Goal: Book appointment/travel/reservation

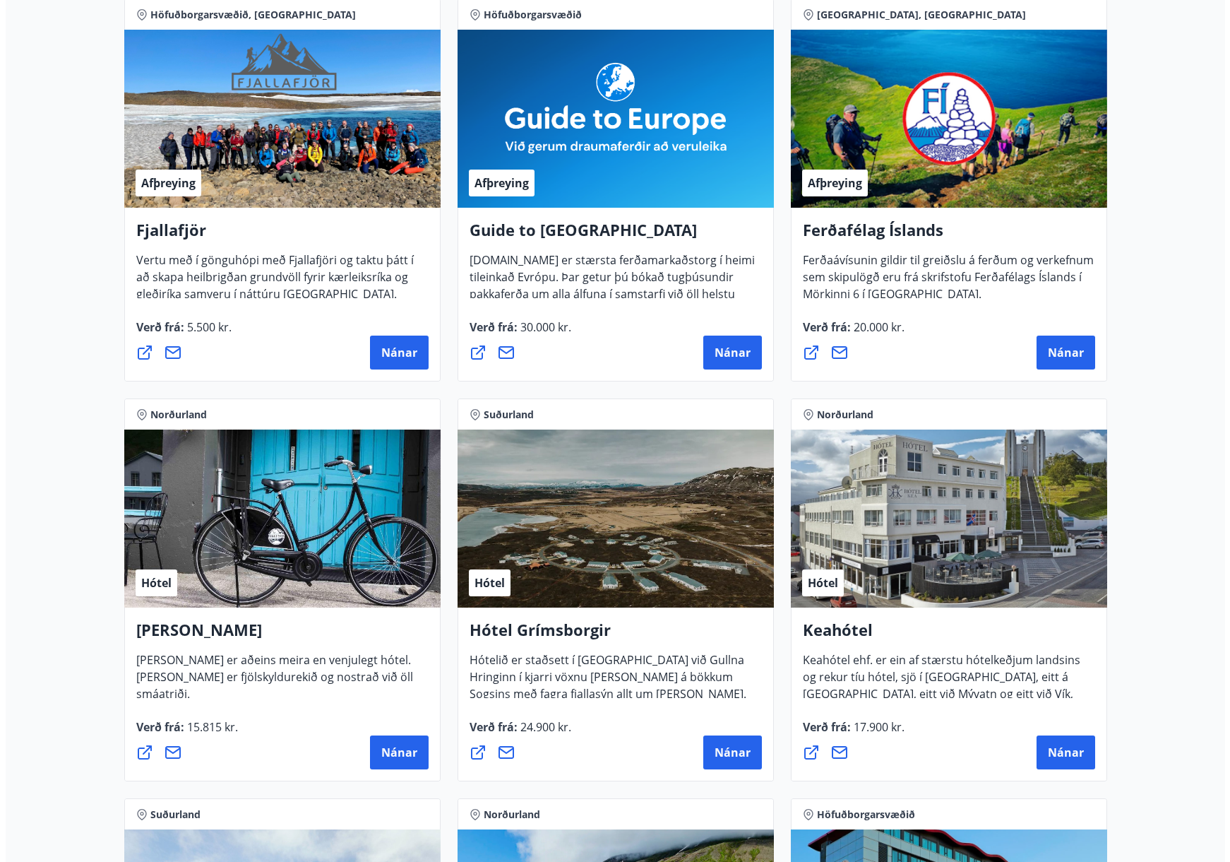
scroll to position [390, 0]
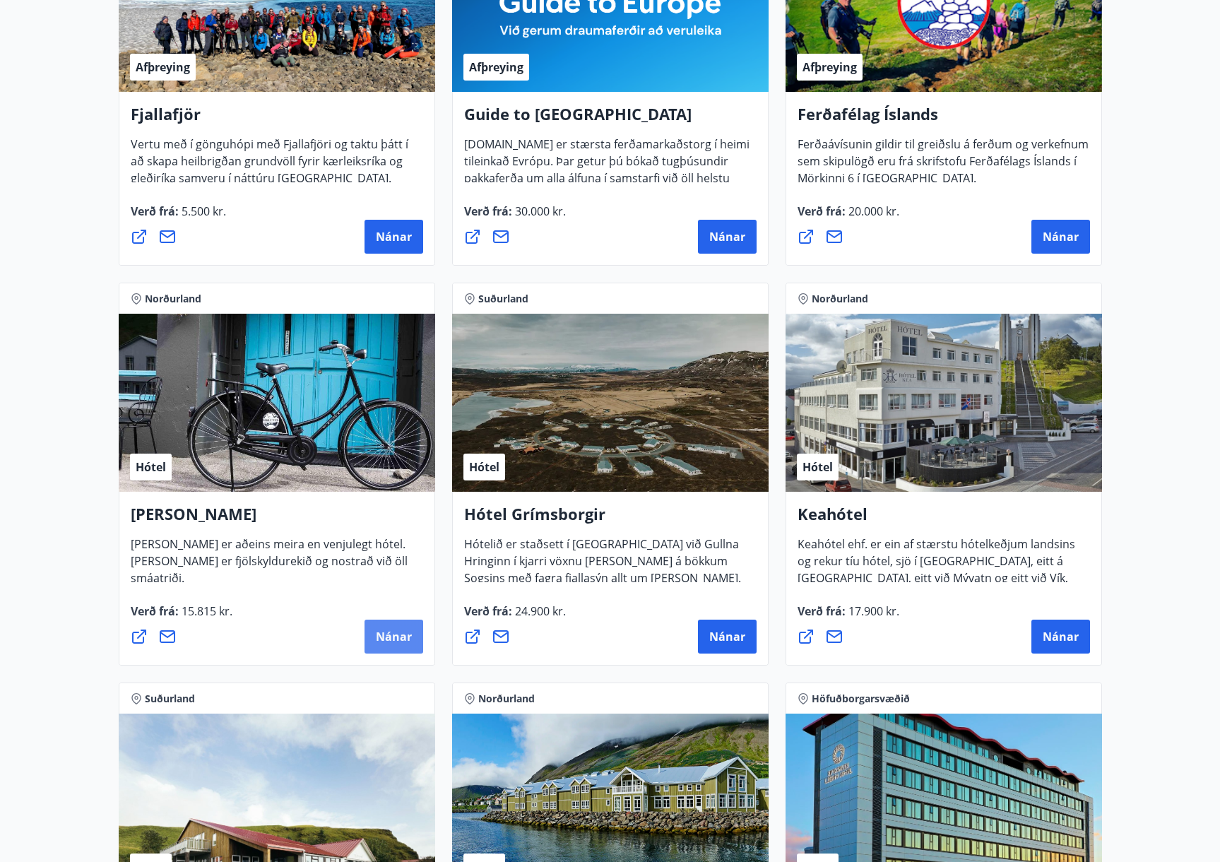
click at [396, 635] on span "Nánar" at bounding box center [394, 636] width 36 height 16
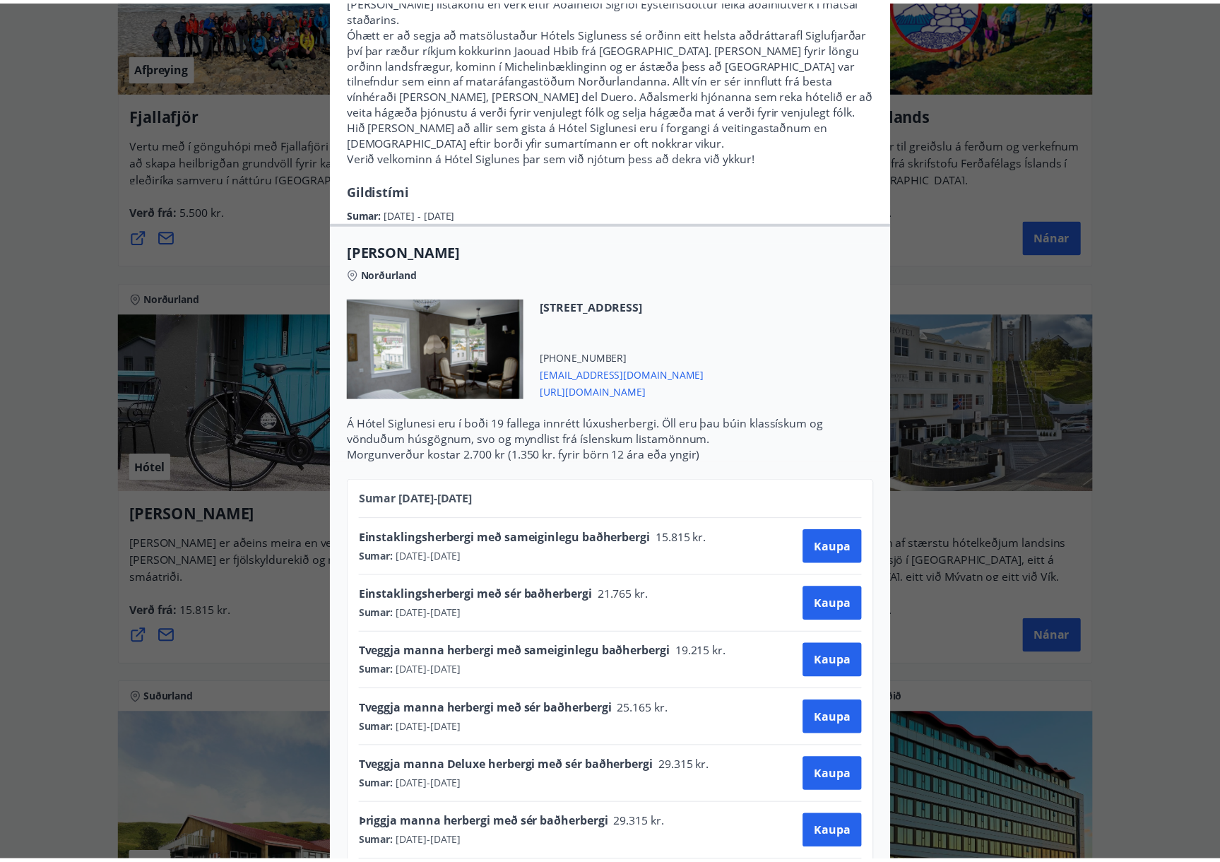
scroll to position [391, 0]
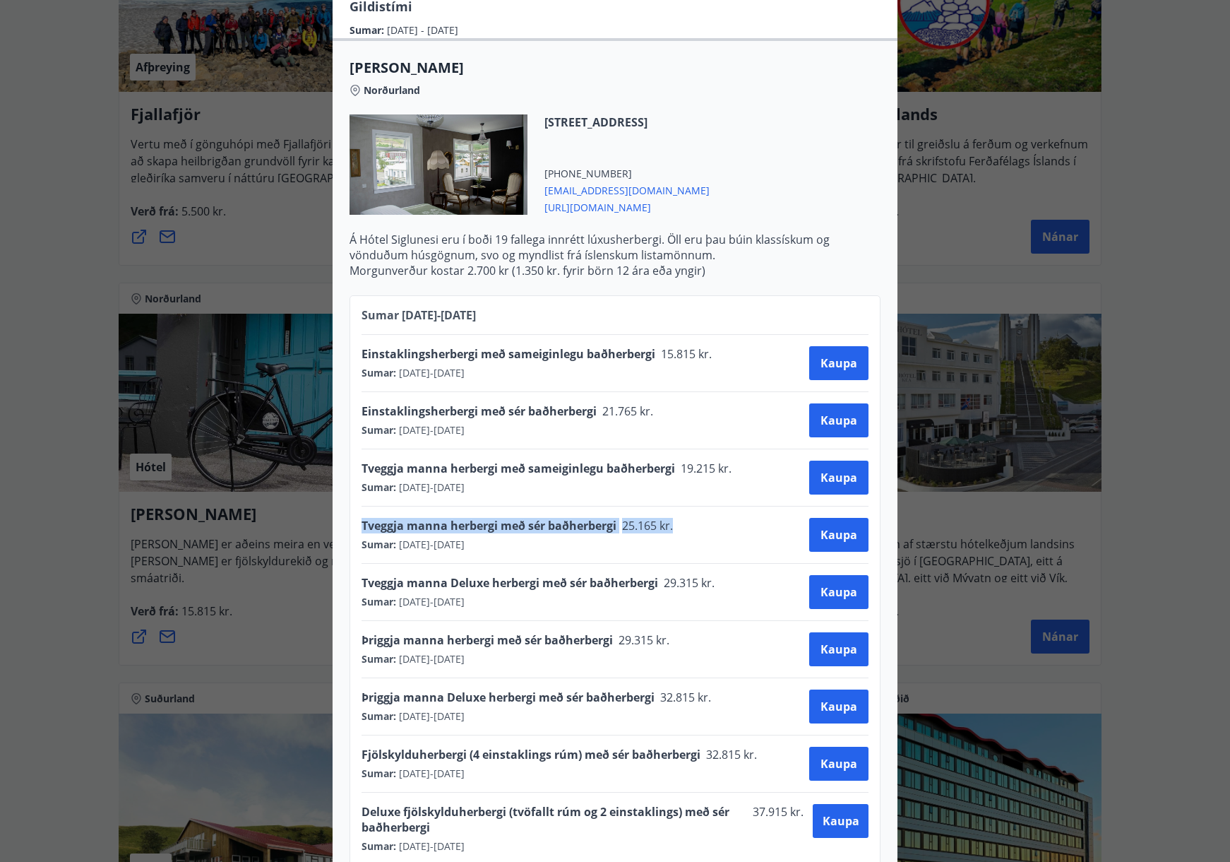
drag, startPoint x: 668, startPoint y: 493, endPoint x: 346, endPoint y: 488, distance: 322.0
click at [350, 488] on div "Sumar [DATE] - [DATE] Einstaklingsherbergi með sameiginlegu baðherbergi 15.815 …" at bounding box center [615, 580] width 531 height 570
click at [938, 248] on div "Hótel Siglunes Ef þú hefur áhuga á að gista á fallegu og persónulegu hóteli sem…" at bounding box center [615, 40] width 1230 height 862
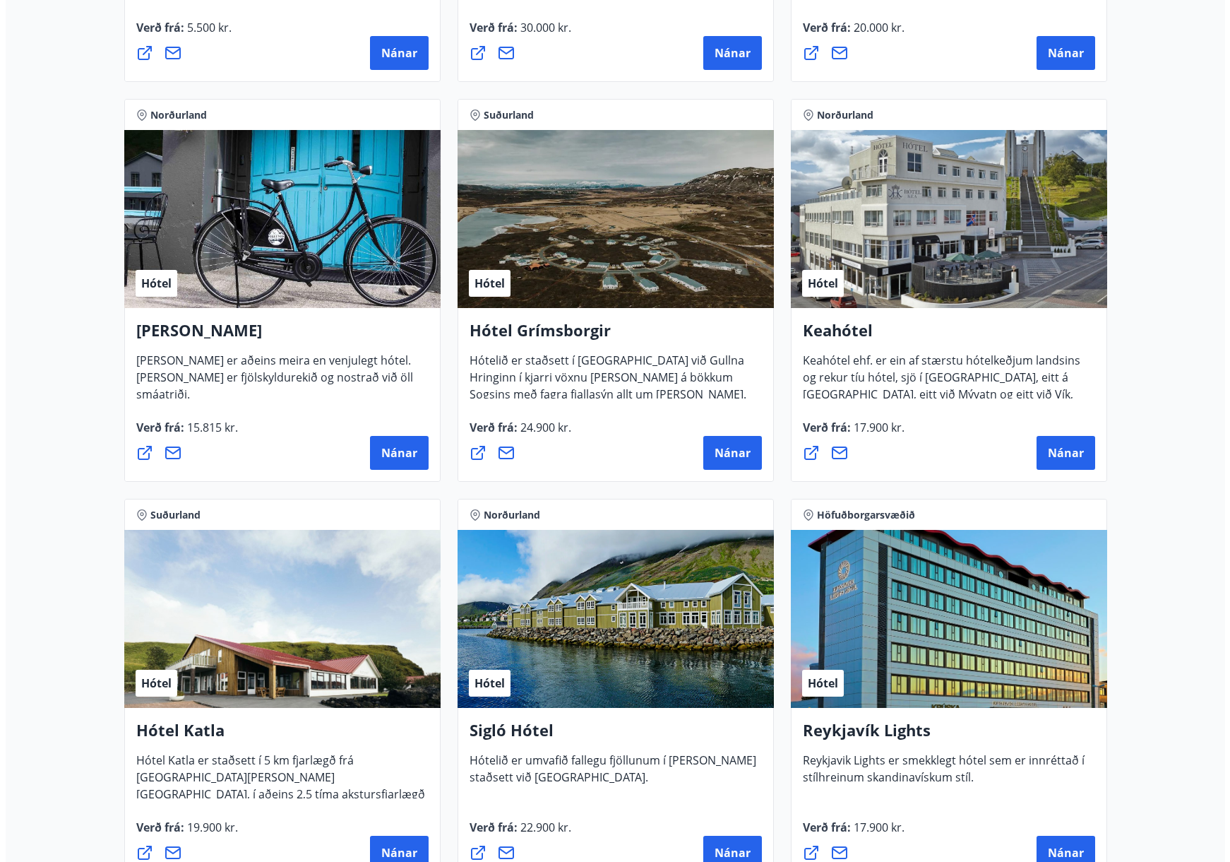
scroll to position [674, 0]
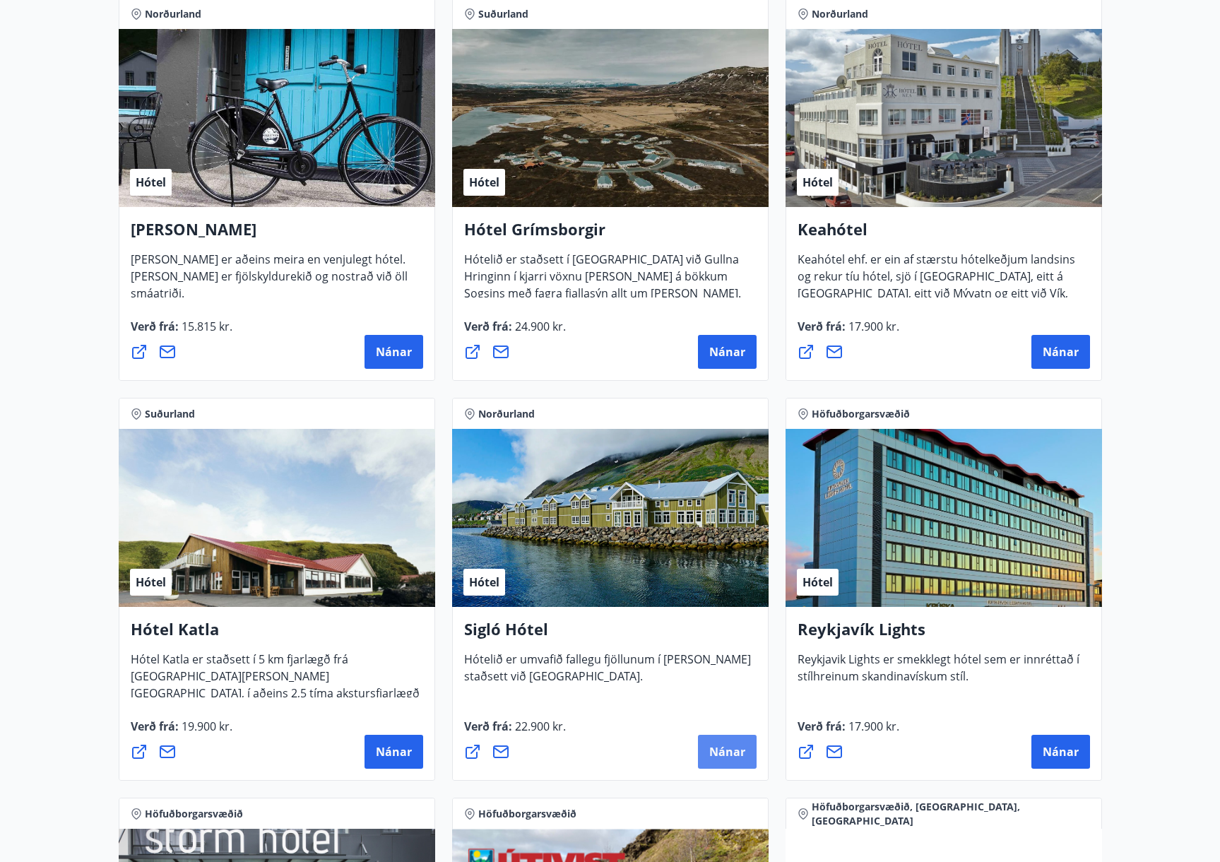
click at [739, 751] on span "Nánar" at bounding box center [727, 752] width 36 height 16
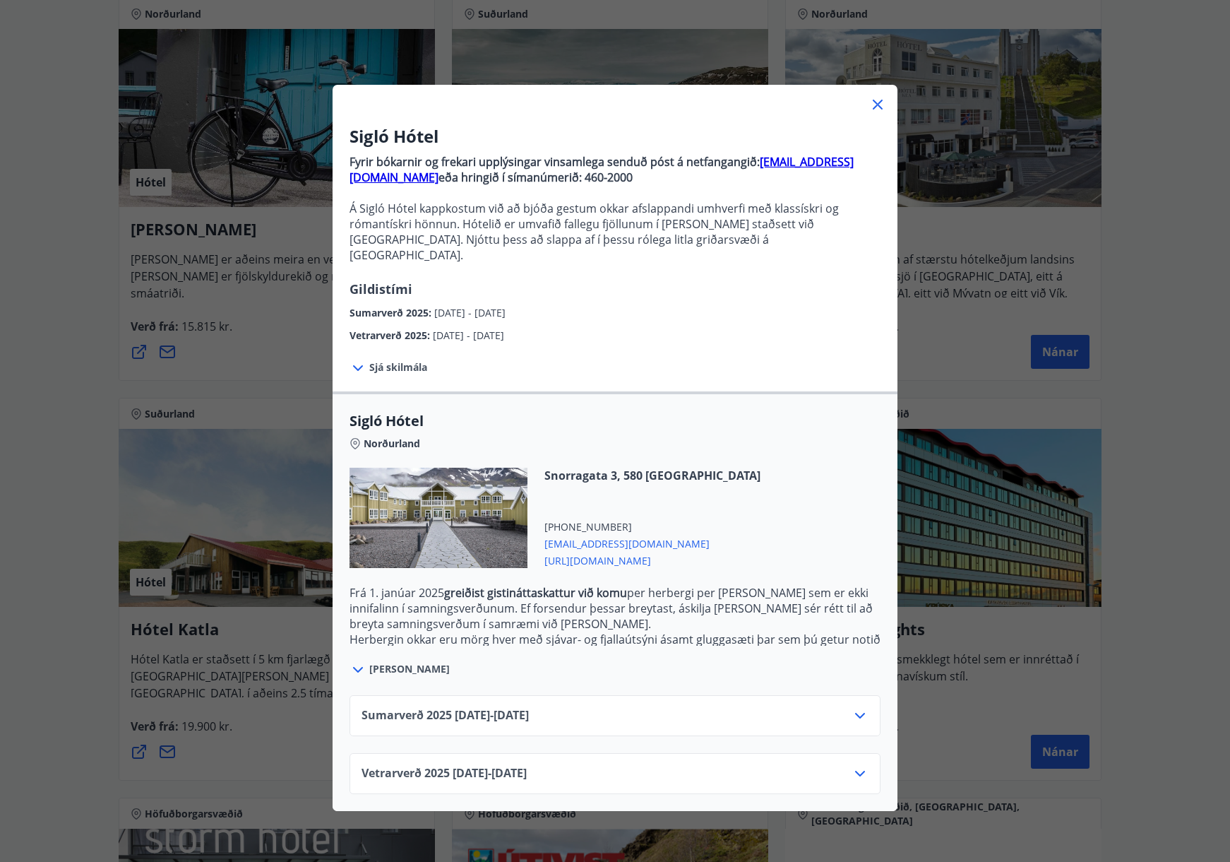
click at [496, 707] on span "Sumarverð [PHONE_NUMBER][DATE] - [DATE]" at bounding box center [445, 715] width 167 height 17
click at [558, 707] on div "Sumarverð [PHONE_NUMBER][DATE] - [DATE]" at bounding box center [615, 721] width 507 height 28
click at [853, 707] on icon at bounding box center [860, 715] width 17 height 17
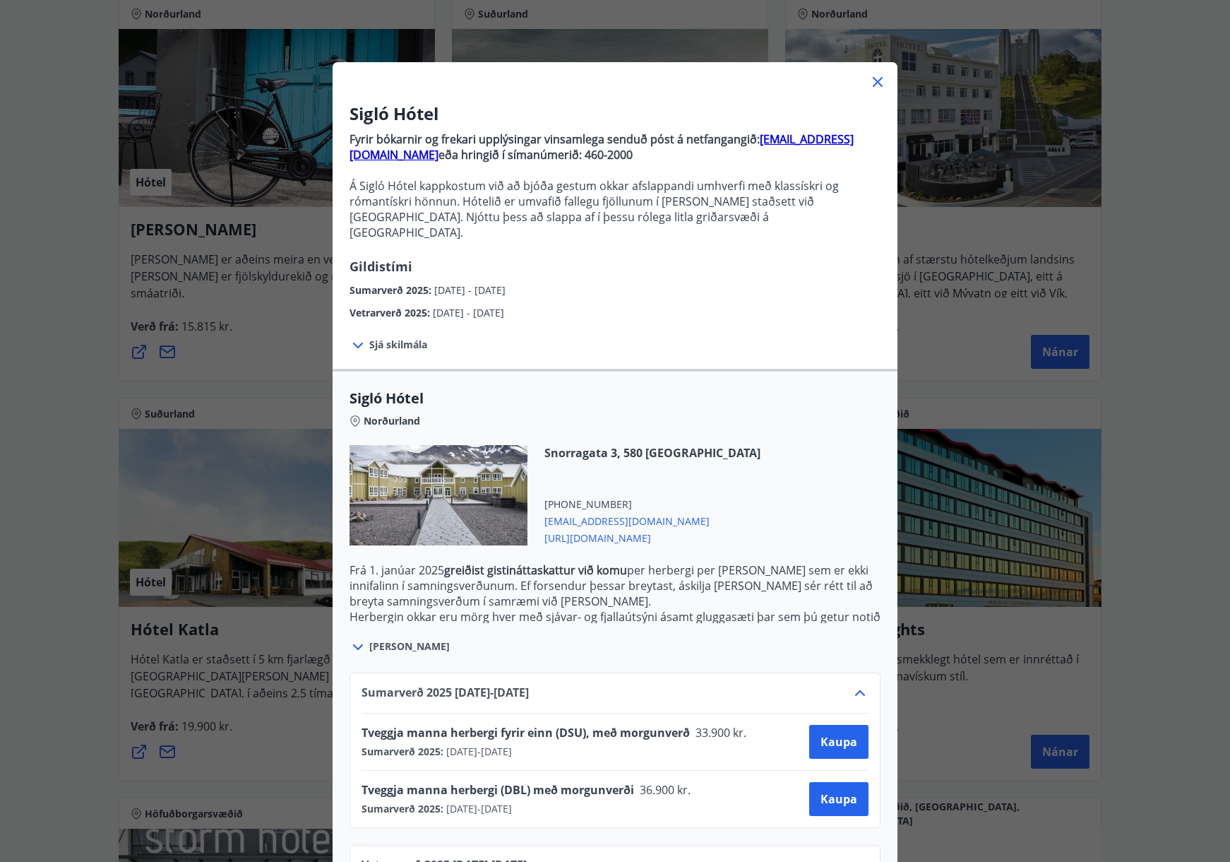
scroll to position [58, 0]
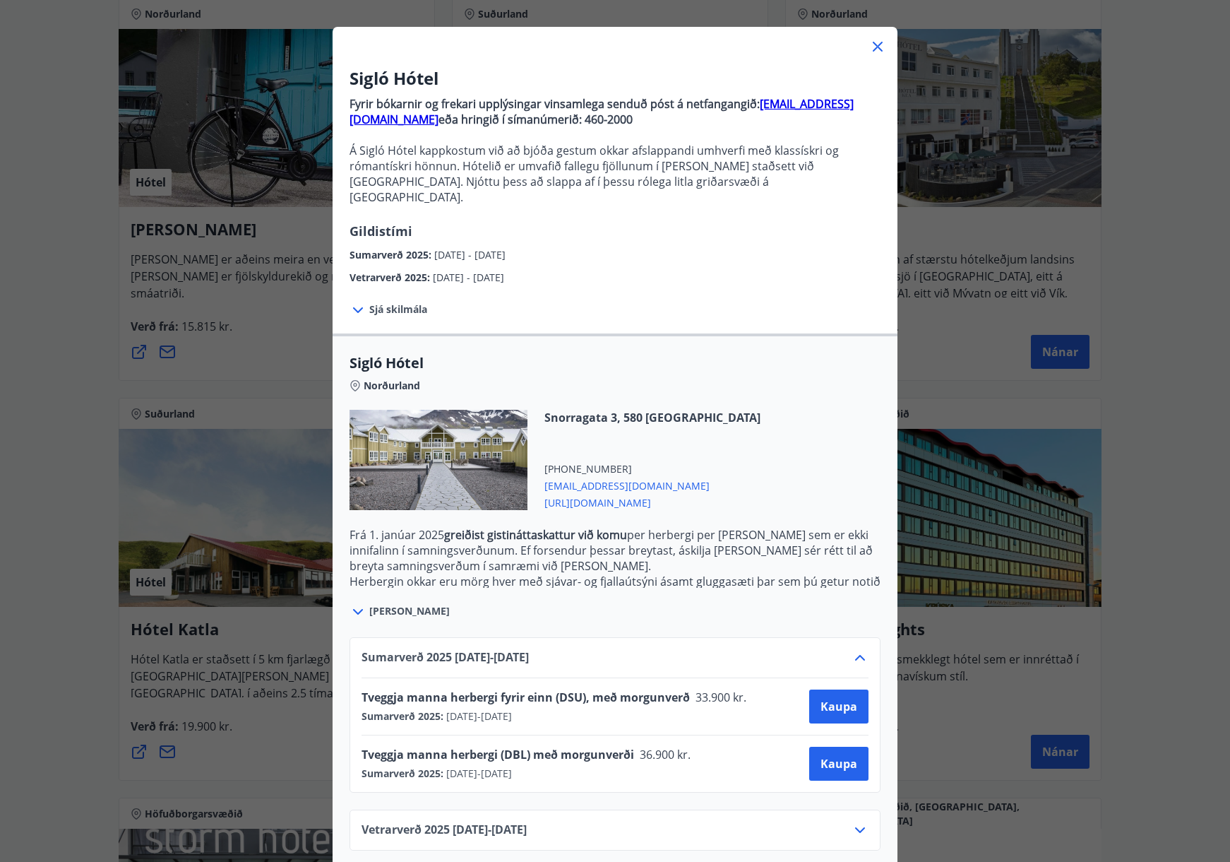
click at [388, 604] on span "[PERSON_NAME]" at bounding box center [409, 611] width 81 height 14
click at [350, 603] on icon at bounding box center [358, 611] width 17 height 17
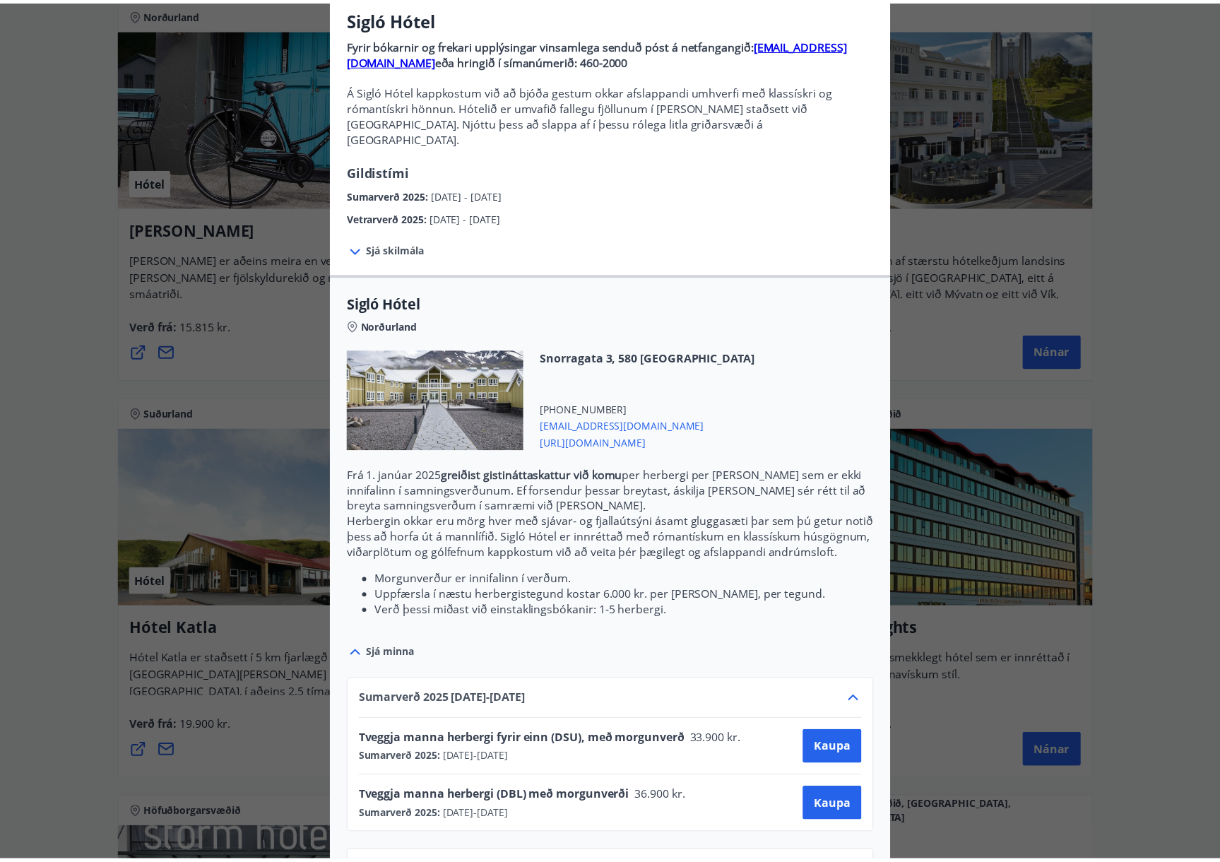
scroll to position [160, 0]
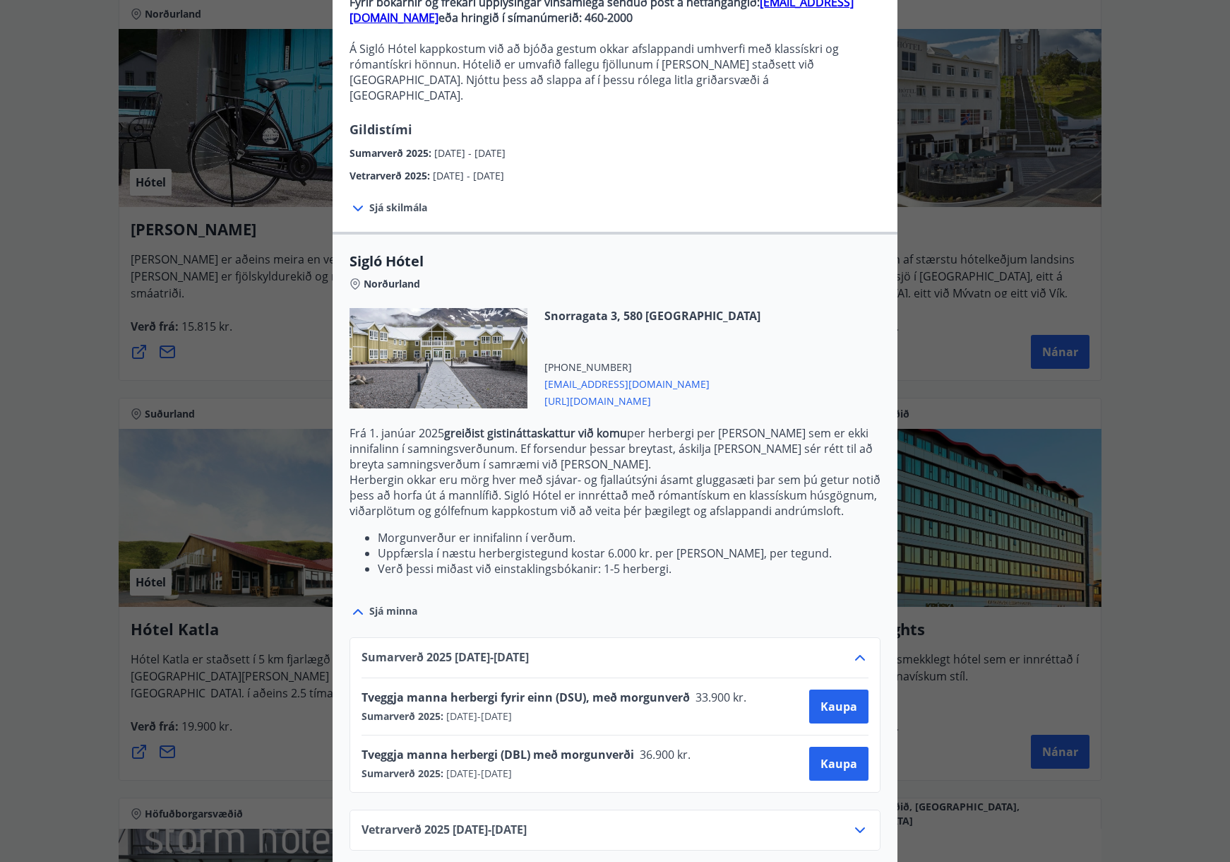
click at [636, 821] on div "Vetrarverð [PHONE_NUMBER][DATE] - [DATE]" at bounding box center [615, 835] width 507 height 28
click at [859, 821] on icon at bounding box center [860, 829] width 17 height 17
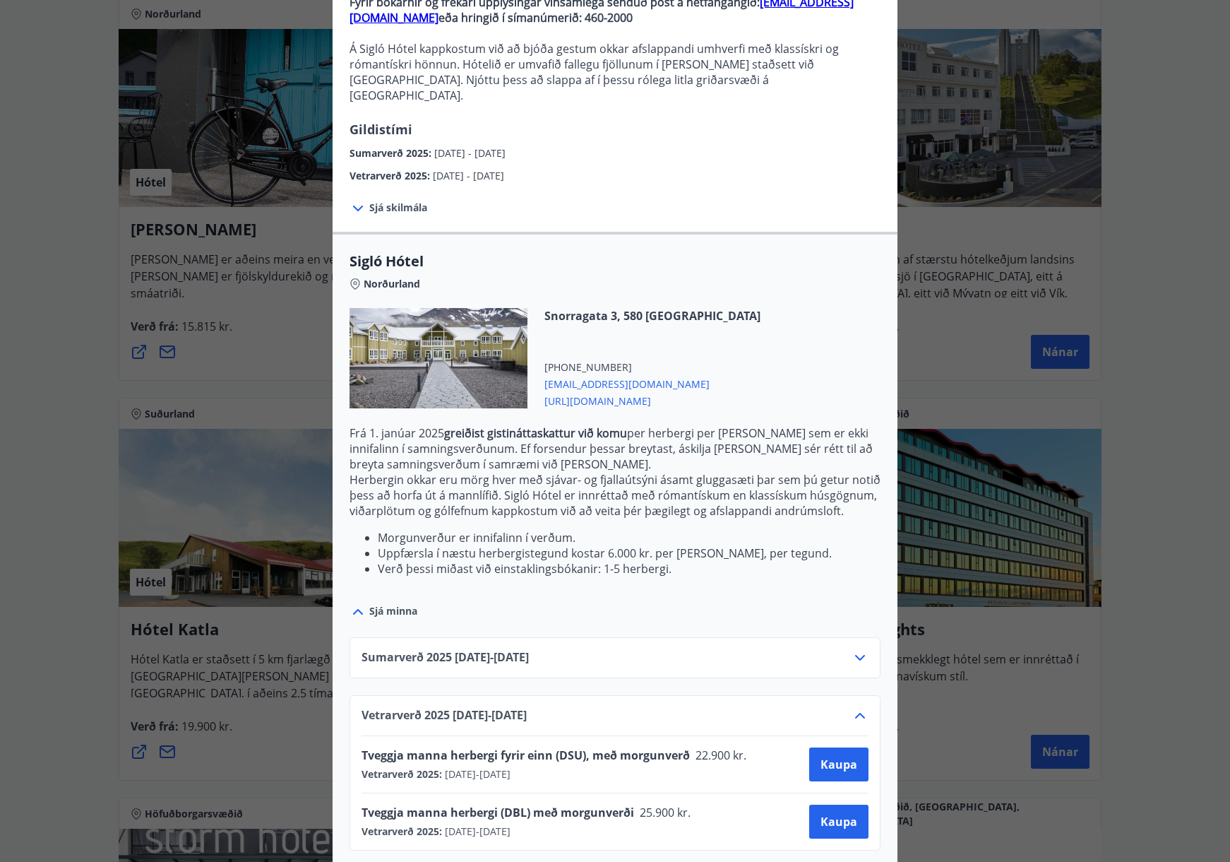
click at [854, 649] on icon at bounding box center [860, 657] width 17 height 17
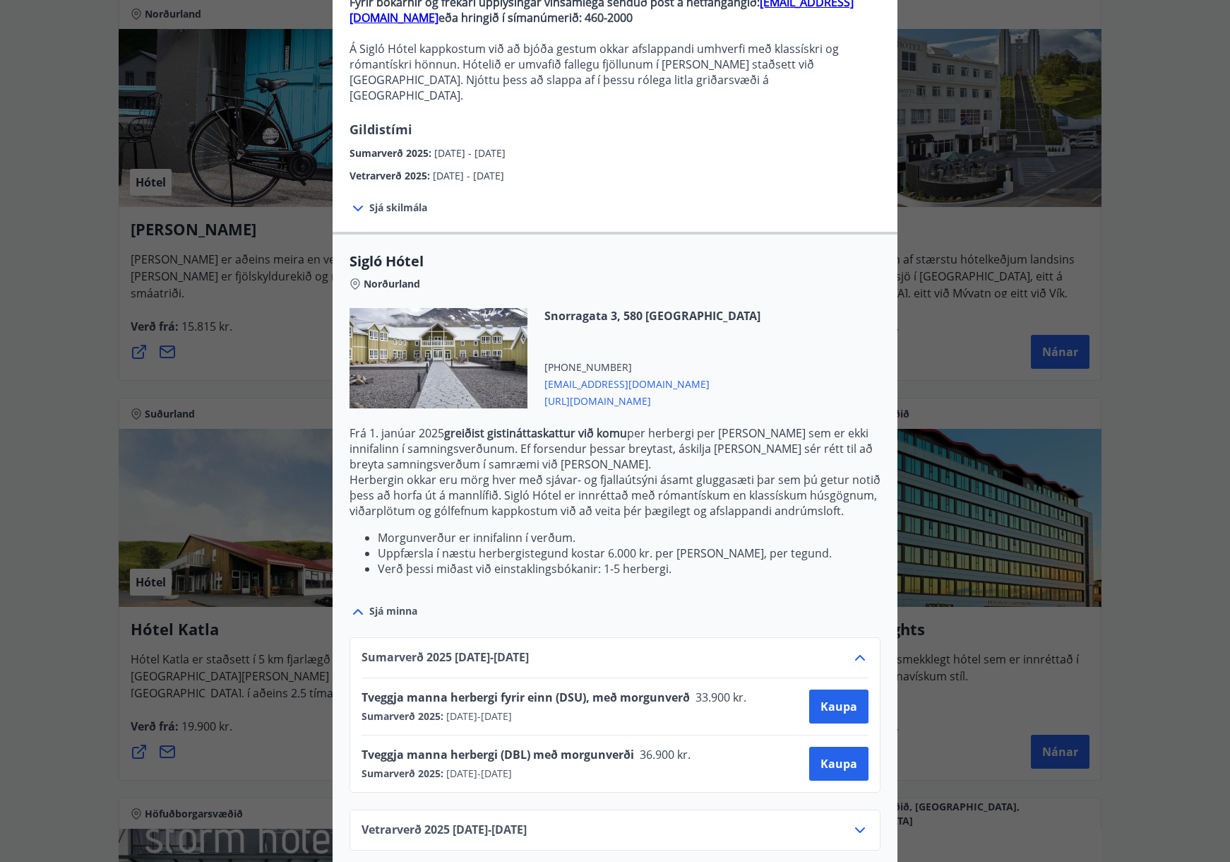
click at [712, 508] on p "Frá [DATE] greiðist gistináttaskattur við komu per herbergi per [PERSON_NAME] s…" at bounding box center [615, 500] width 531 height 151
click at [293, 373] on div "Sigló Hótel Fyrir bókarnir og frekari upplýsingar vinsamlega senduð póst á netf…" at bounding box center [615, 271] width 1230 height 862
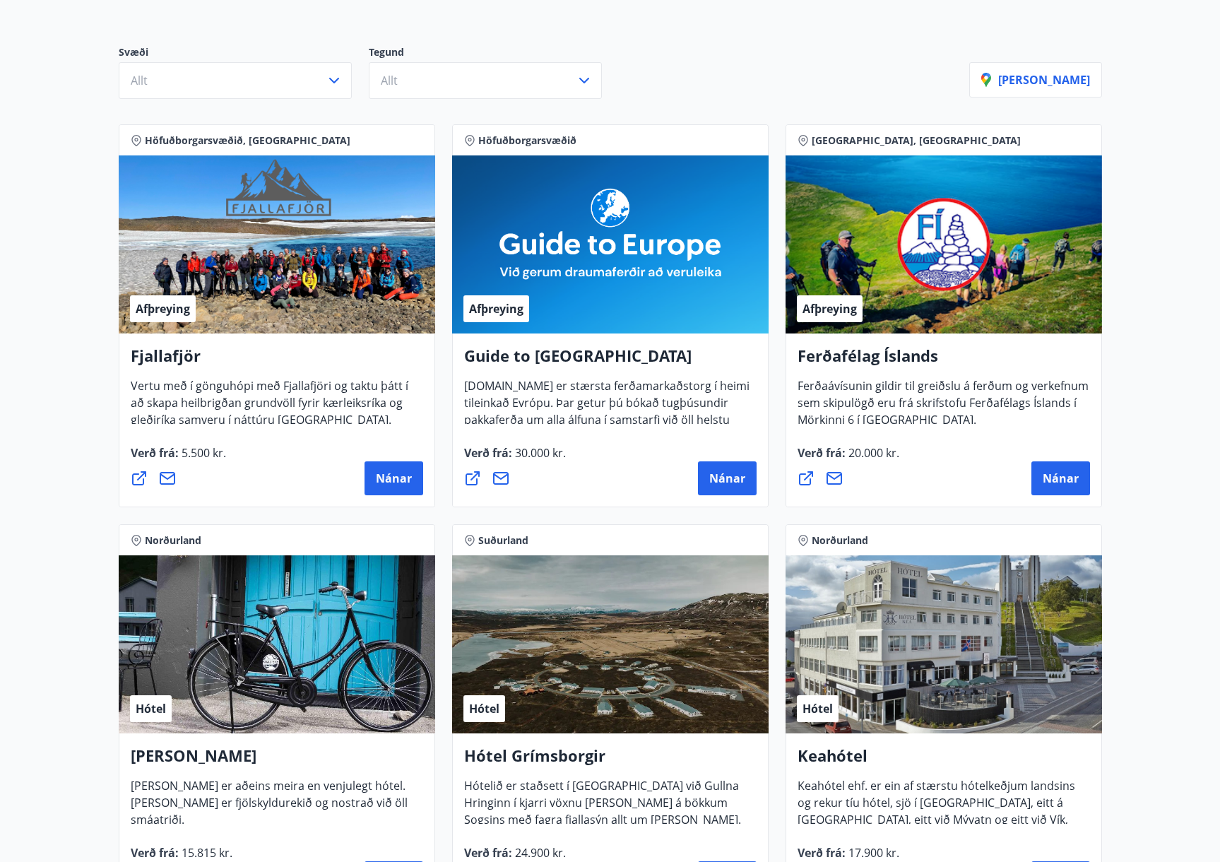
scroll to position [0, 0]
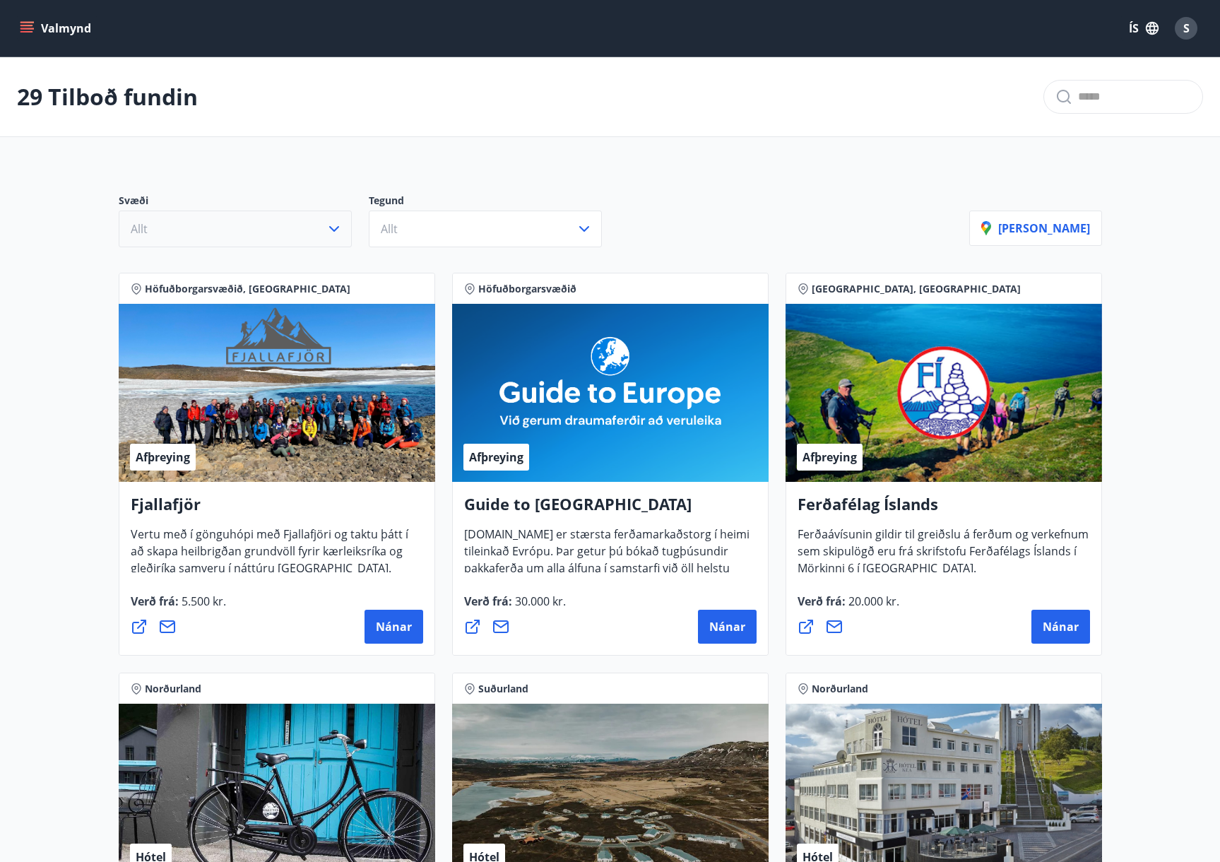
click at [184, 235] on button "Allt" at bounding box center [235, 228] width 233 height 37
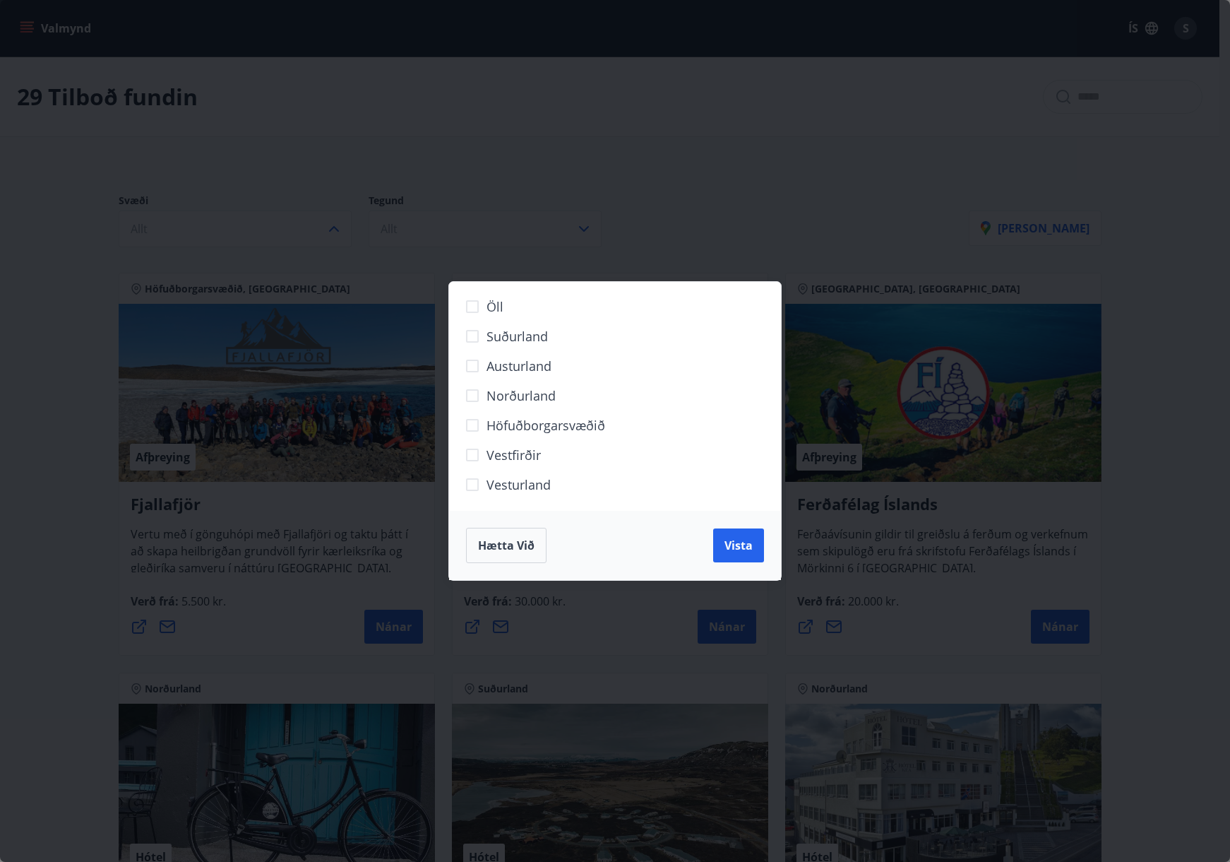
click at [497, 396] on span "Norðurland" at bounding box center [521, 395] width 69 height 18
click at [746, 551] on span "Vista" at bounding box center [739, 545] width 28 height 16
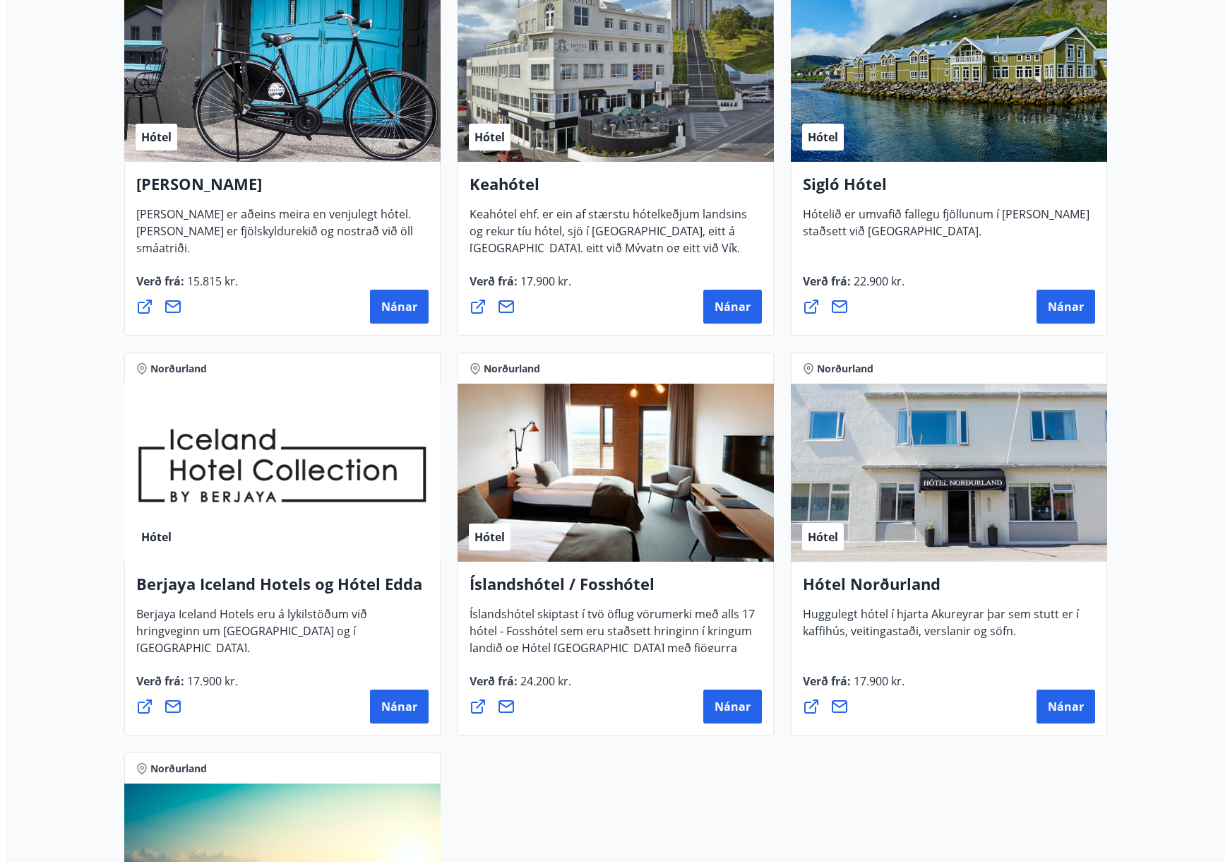
scroll to position [254, 0]
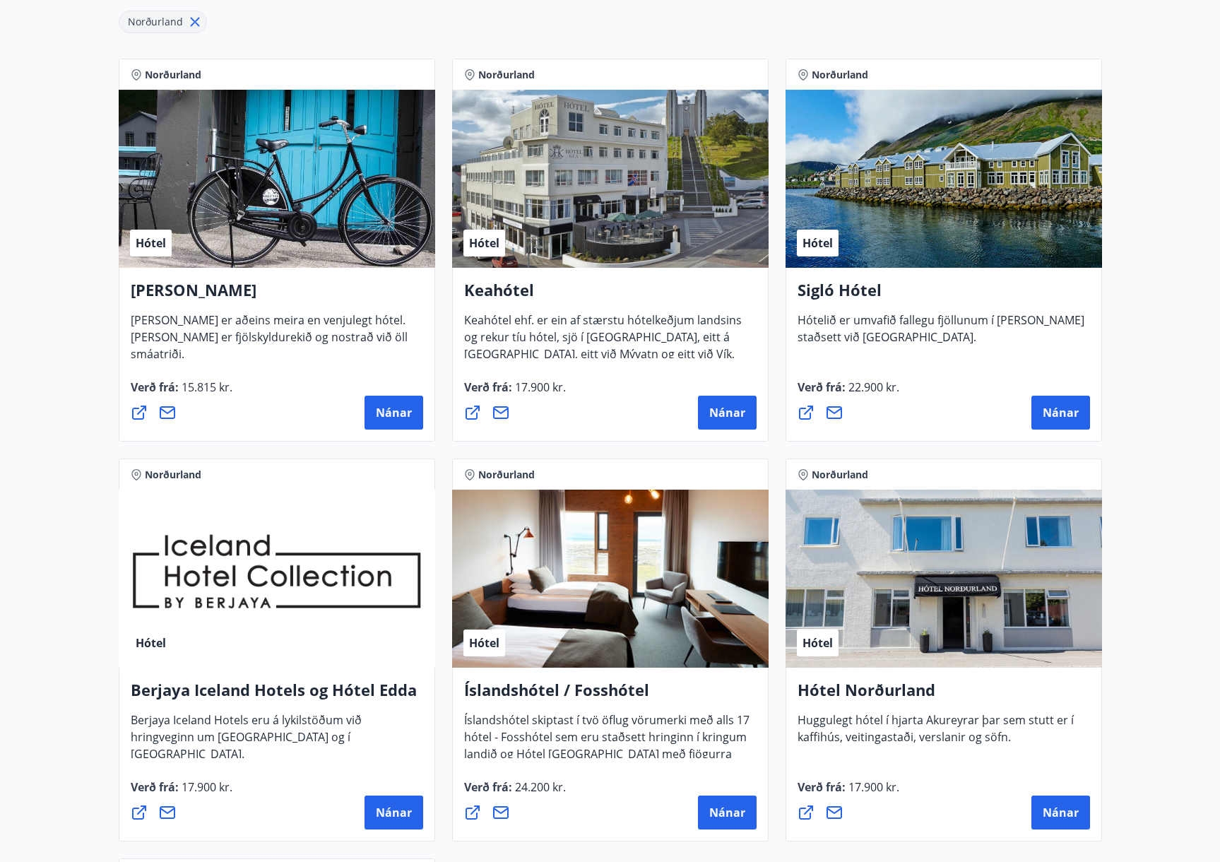
click at [416, 792] on div "Verð frá : 17.900 kr. [GEOGRAPHIC_DATA]" at bounding box center [277, 803] width 292 height 51
click at [398, 809] on span "Nánar" at bounding box center [394, 812] width 36 height 16
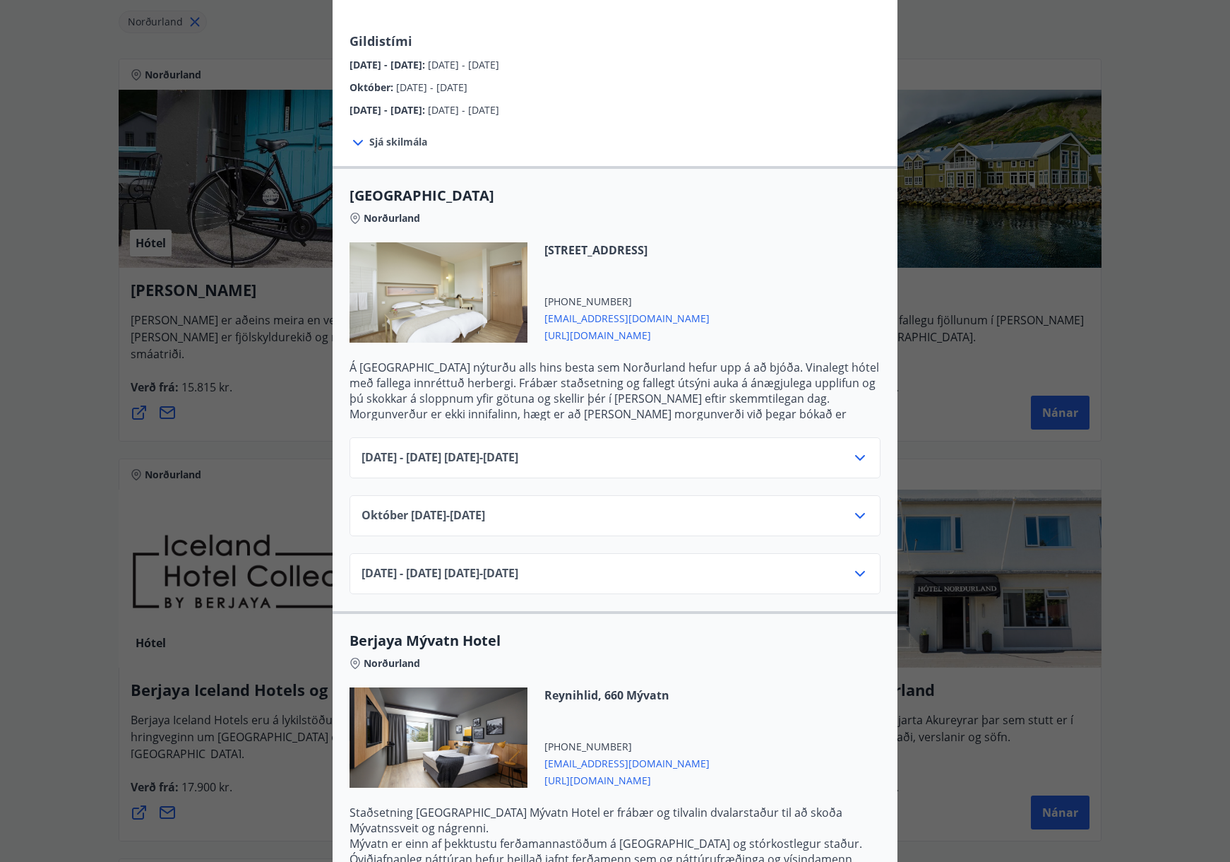
scroll to position [346, 0]
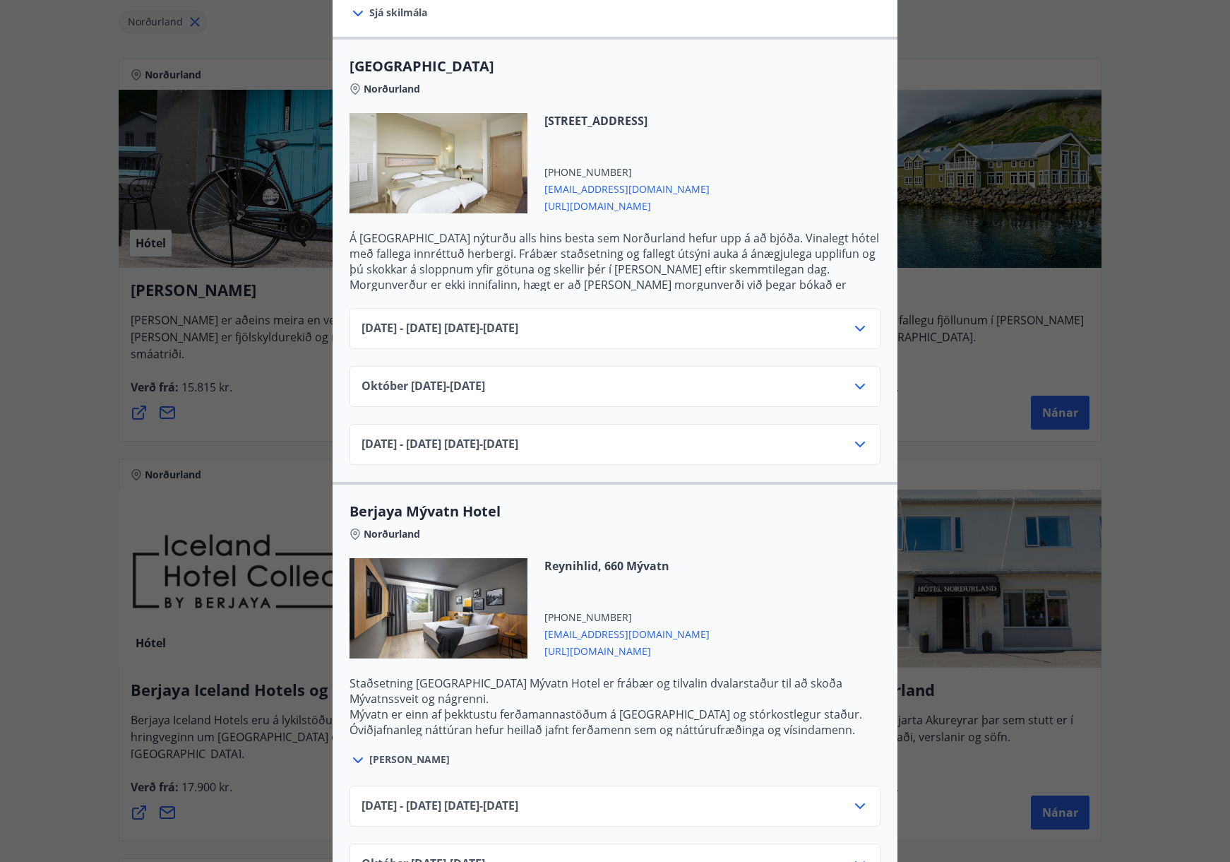
click at [661, 320] on div "[DATE] - [DATE] [DATE] - [DATE]" at bounding box center [615, 334] width 507 height 28
click at [828, 320] on div "[DATE] - [DATE] [DATE] - [DATE]" at bounding box center [615, 334] width 507 height 28
click at [854, 320] on icon at bounding box center [860, 328] width 17 height 17
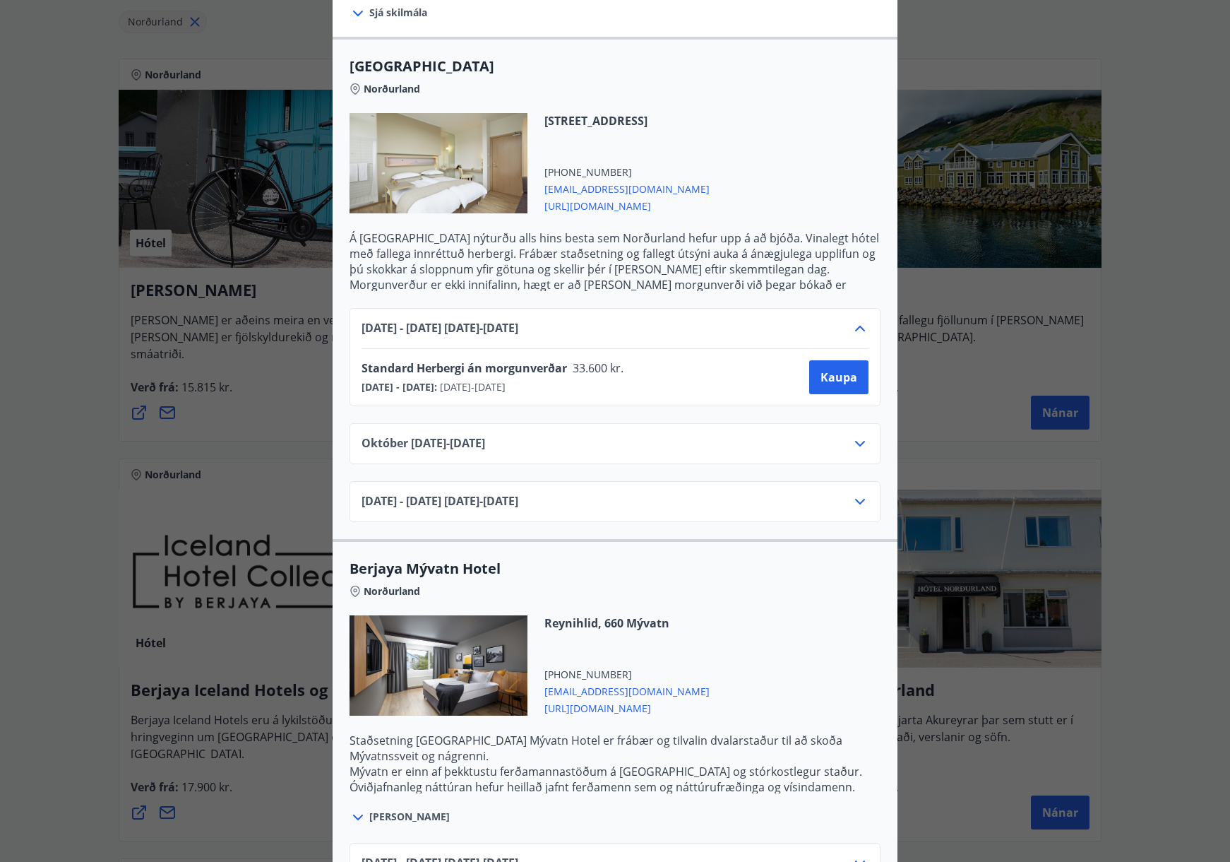
click at [855, 326] on icon at bounding box center [860, 329] width 10 height 6
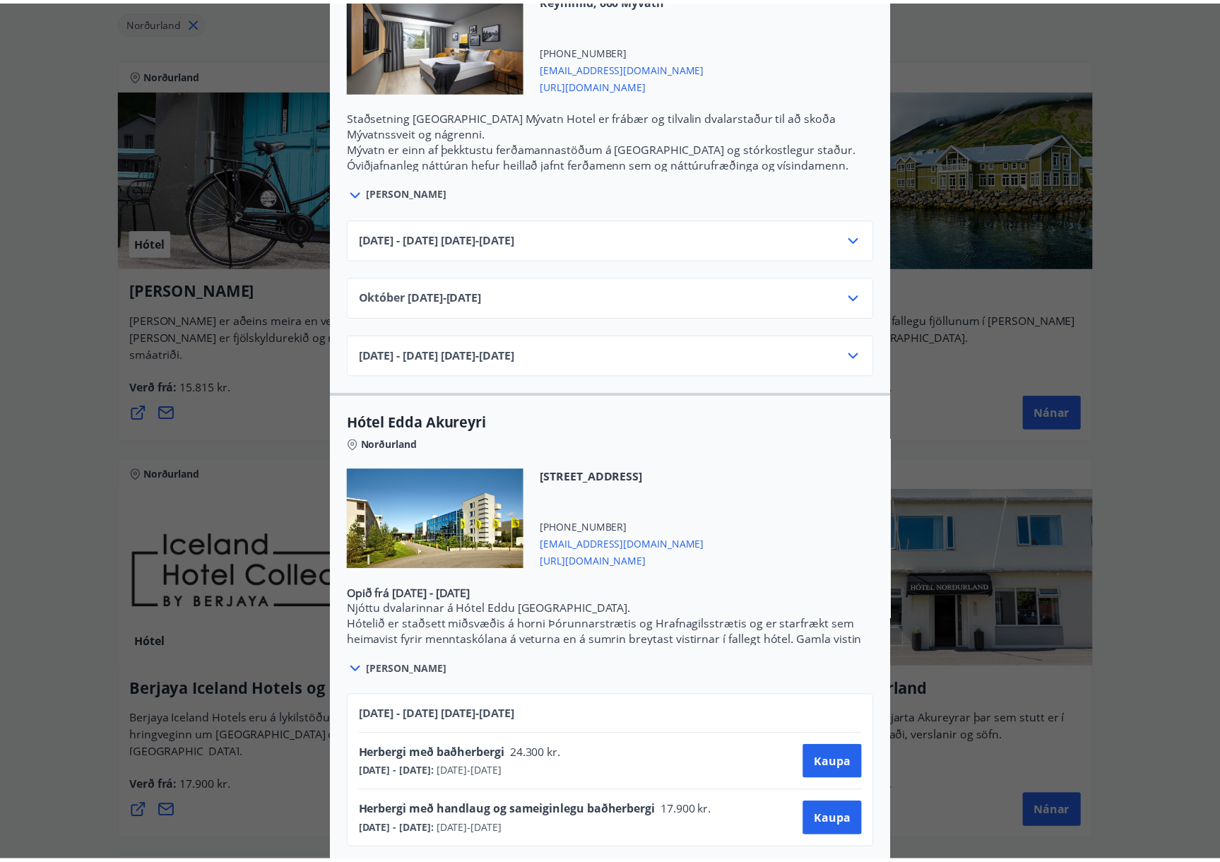
scroll to position [0, 0]
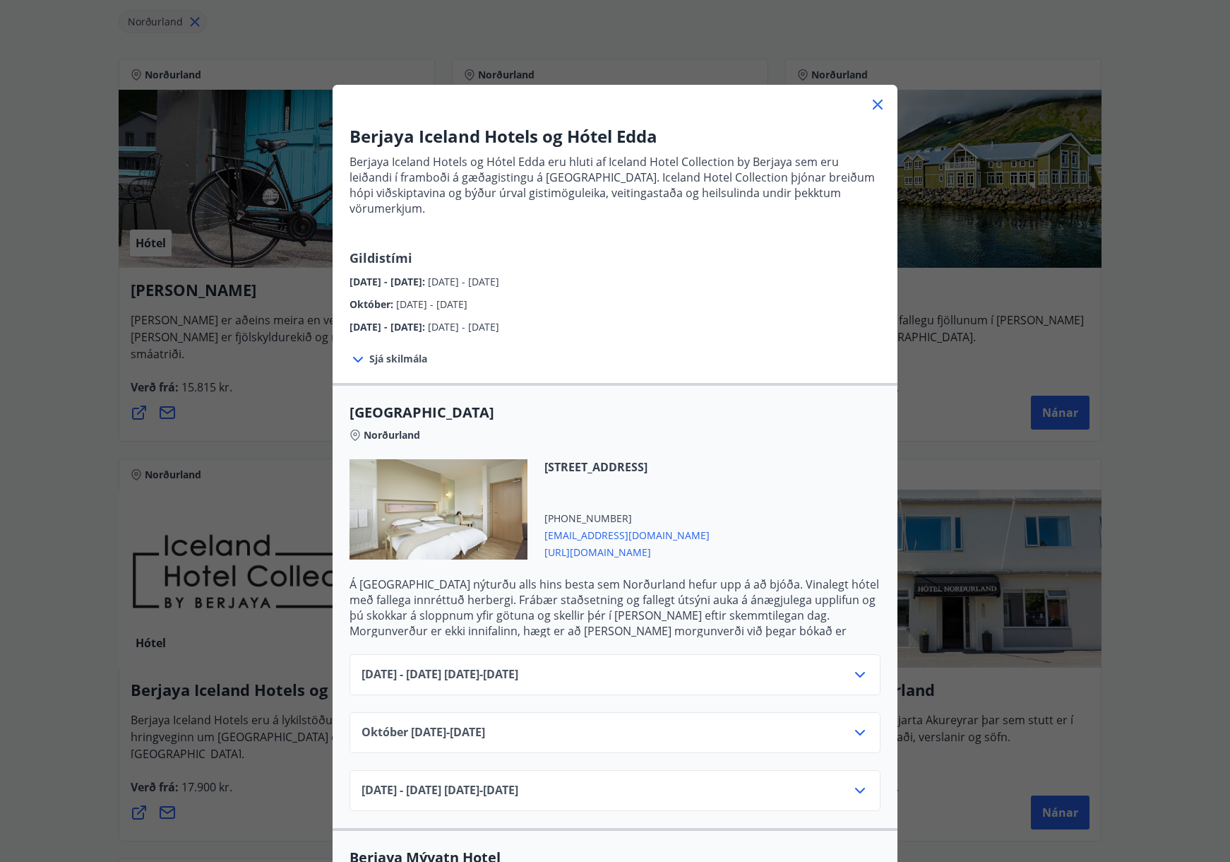
click at [299, 492] on div "Berjaya Iceland Hotels og Hótel Edda Berjaya Iceland Hotels og Hótel Edda eru h…" at bounding box center [615, 431] width 1230 height 862
click at [251, 491] on div "Berjaya Iceland Hotels og Hótel Edda Berjaya Iceland Hotels og Hótel Edda eru h…" at bounding box center [615, 431] width 1230 height 862
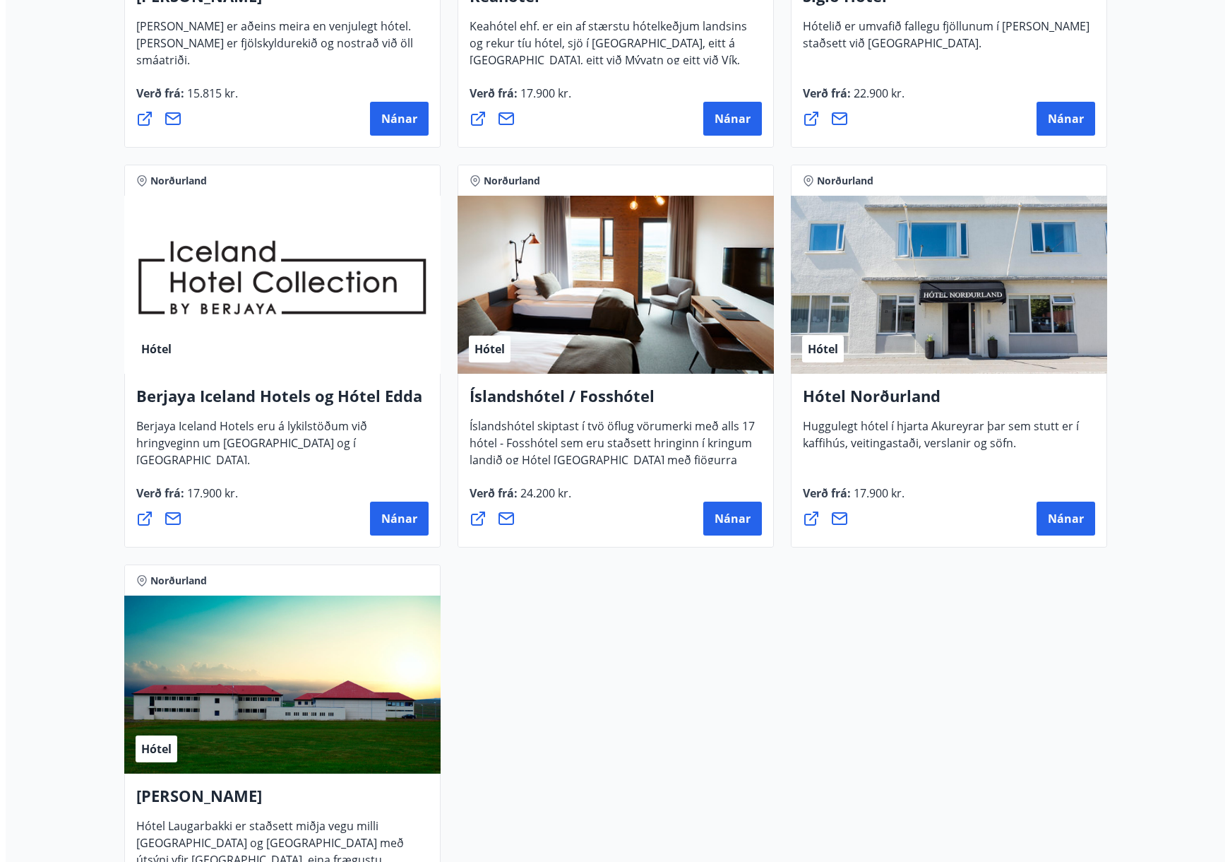
scroll to position [816, 0]
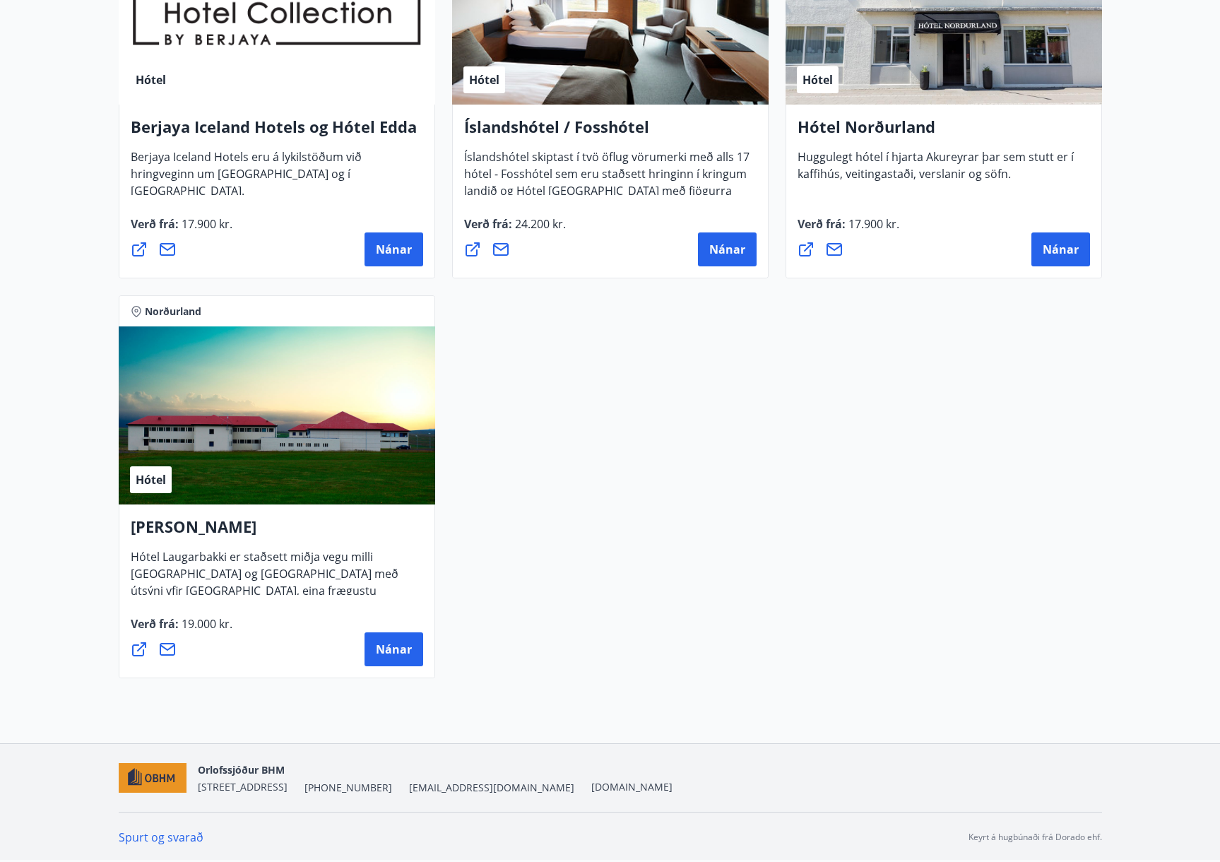
click at [235, 522] on h4 "[PERSON_NAME]" at bounding box center [277, 531] width 292 height 32
click at [381, 649] on span "Nánar" at bounding box center [394, 649] width 36 height 16
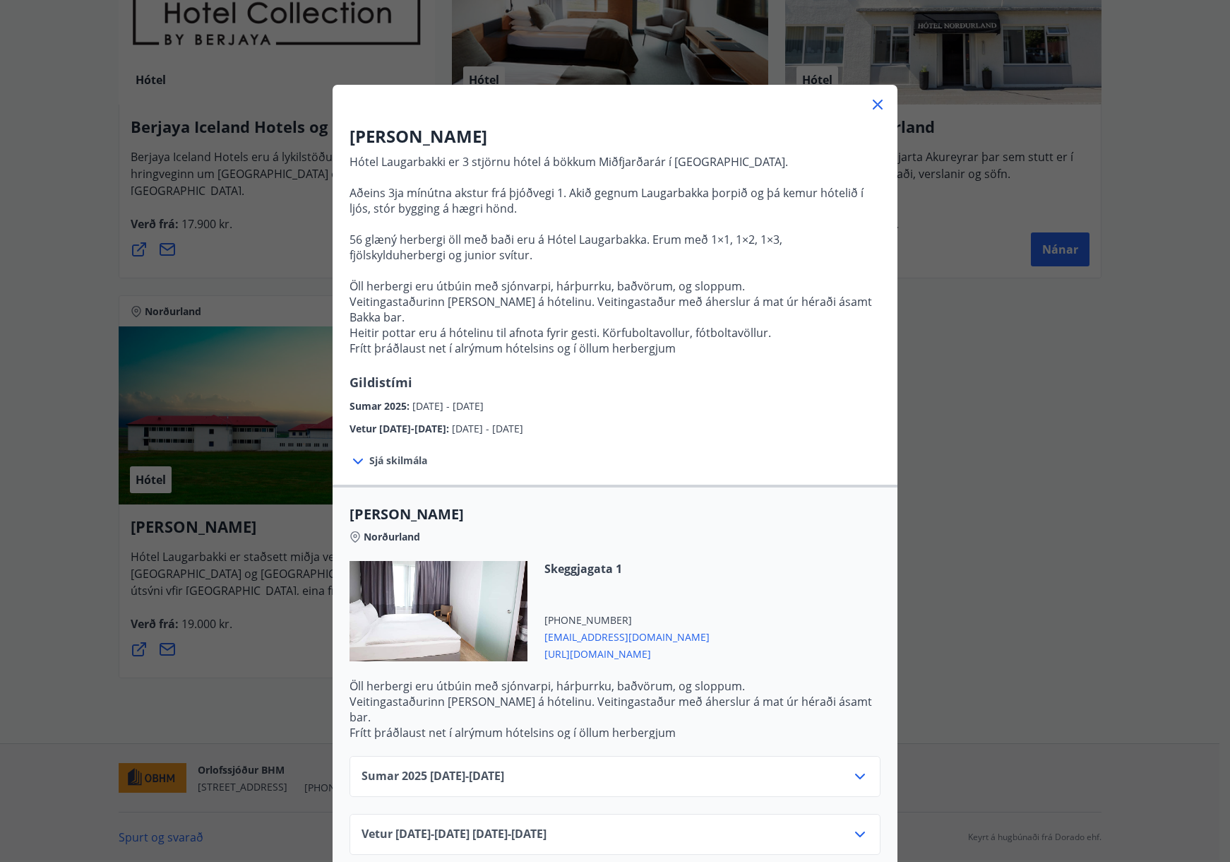
click at [644, 768] on div "Sumar [PHONE_NUMBER][DATE] - [DATE]" at bounding box center [615, 782] width 507 height 28
click at [857, 773] on icon at bounding box center [860, 776] width 10 height 6
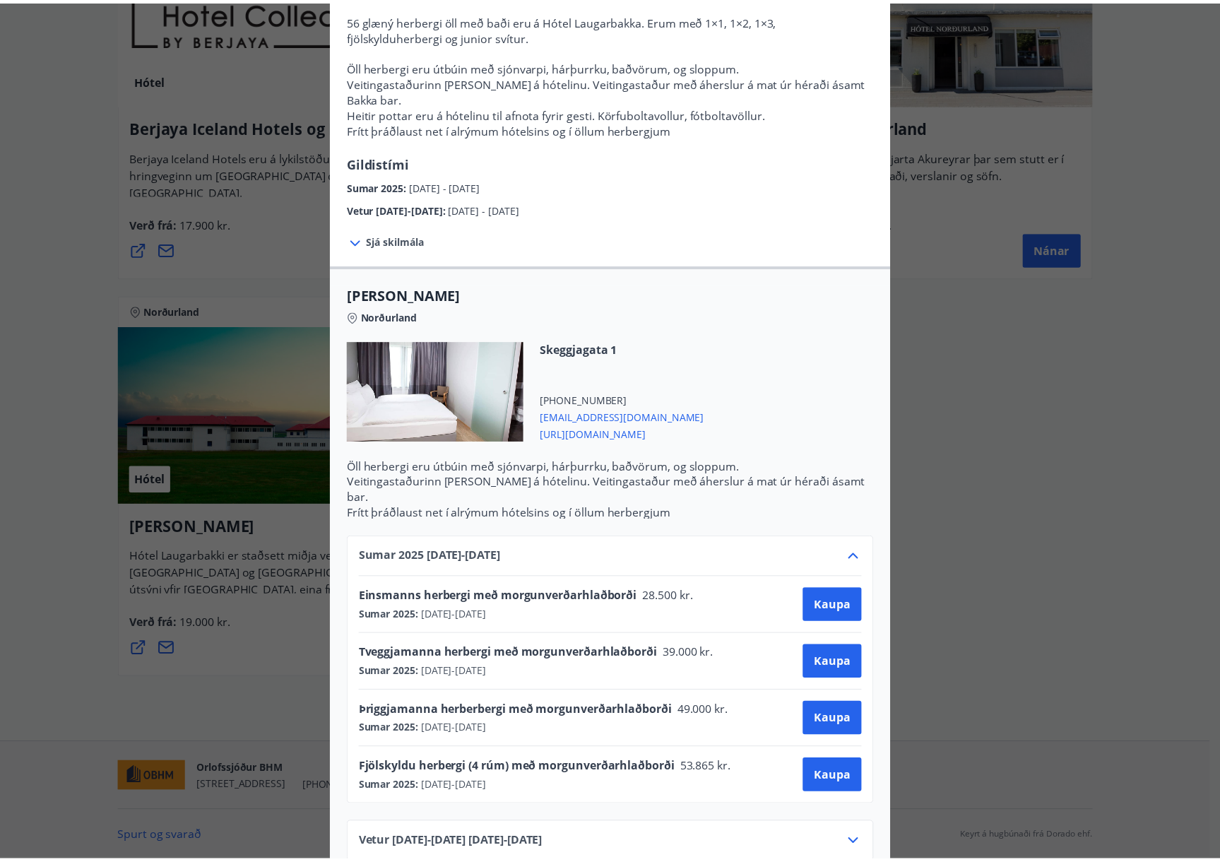
scroll to position [0, 0]
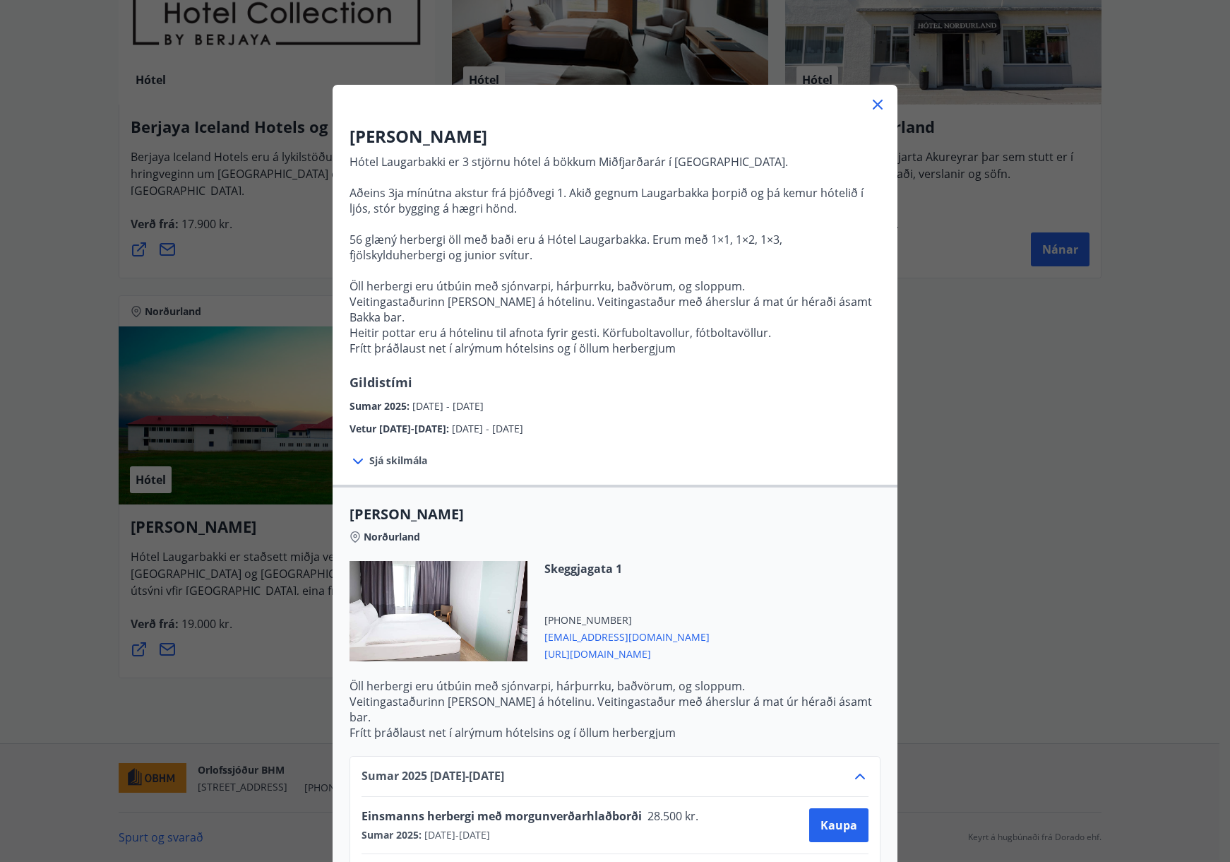
click at [278, 270] on div "Hótel Laugarbakki Hótel Laugarbakki er 3 stjörnu hótel á bökkum Miðfjarðarár í …" at bounding box center [615, 431] width 1230 height 862
